Goal: Check status

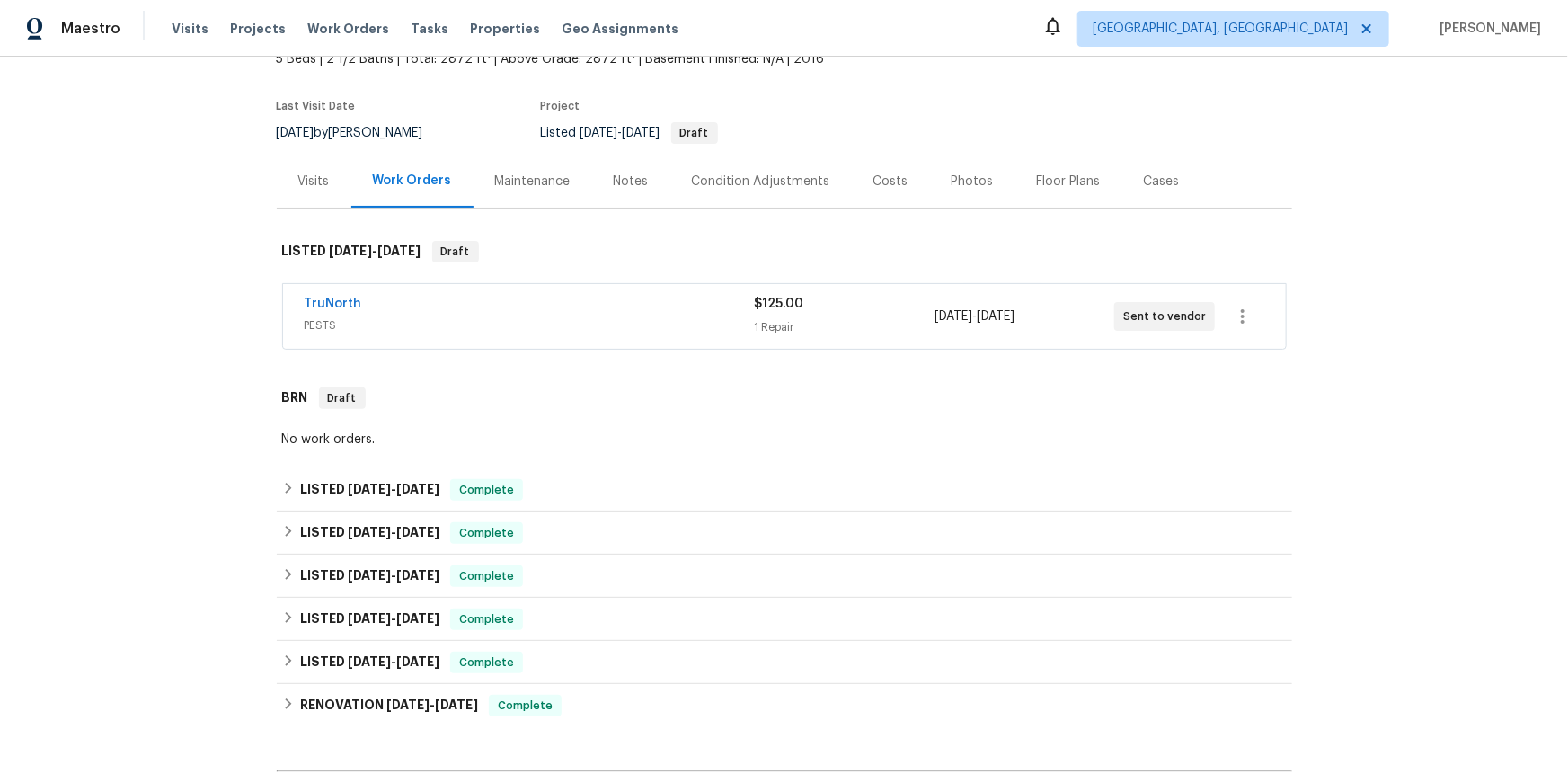
scroll to position [119, 0]
click at [354, 310] on link "TruNorth" at bounding box center [333, 302] width 57 height 12
